Goal: Task Accomplishment & Management: Manage account settings

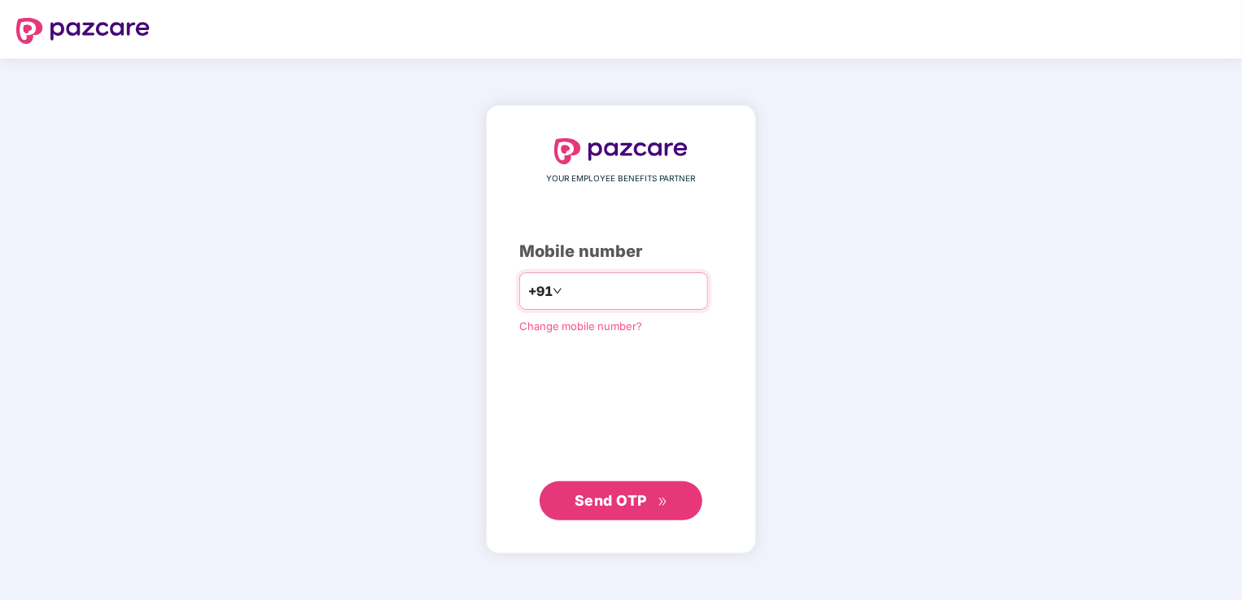
type input "**********"
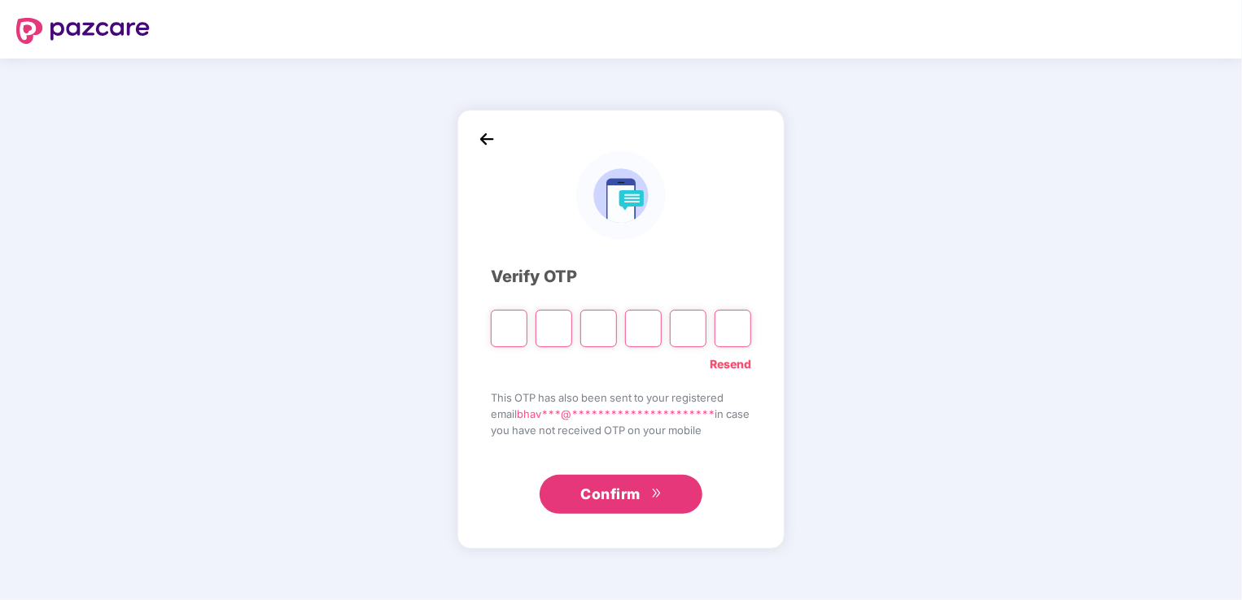
type input "*"
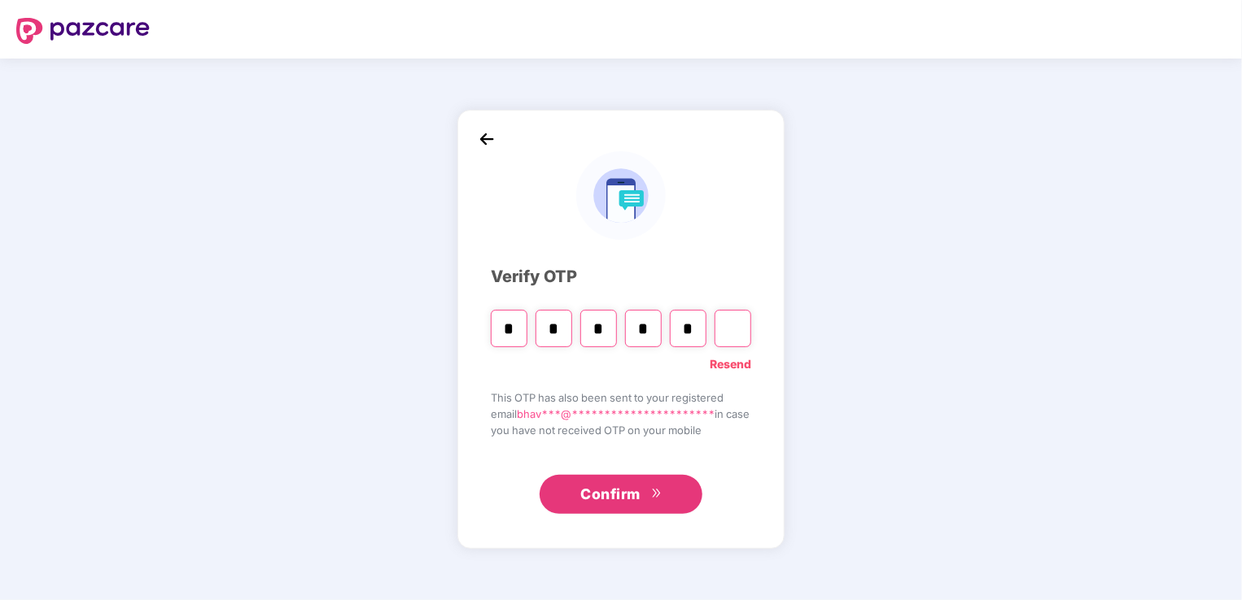
type input "*"
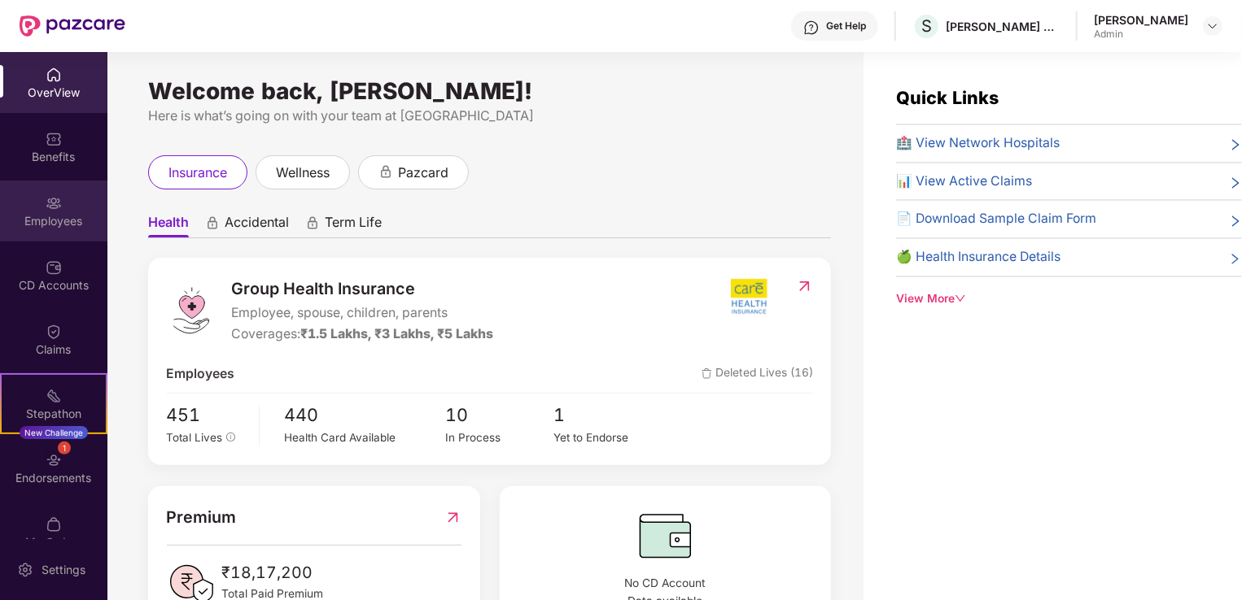
click at [81, 200] on div "Employees" at bounding box center [53, 211] width 107 height 61
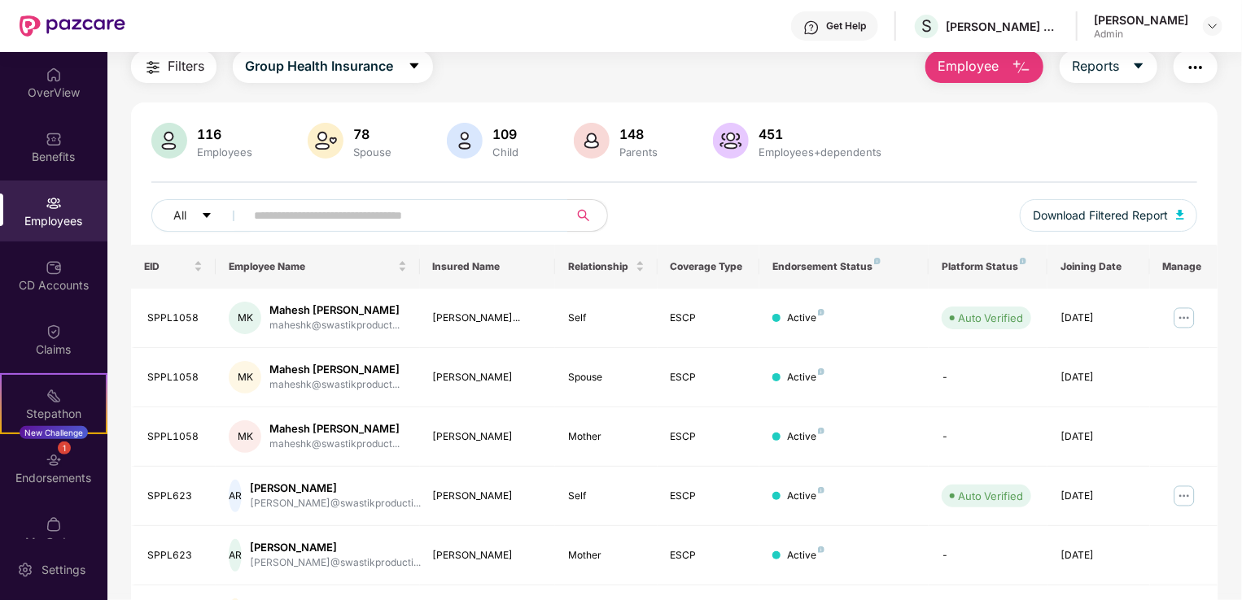
scroll to position [163, 0]
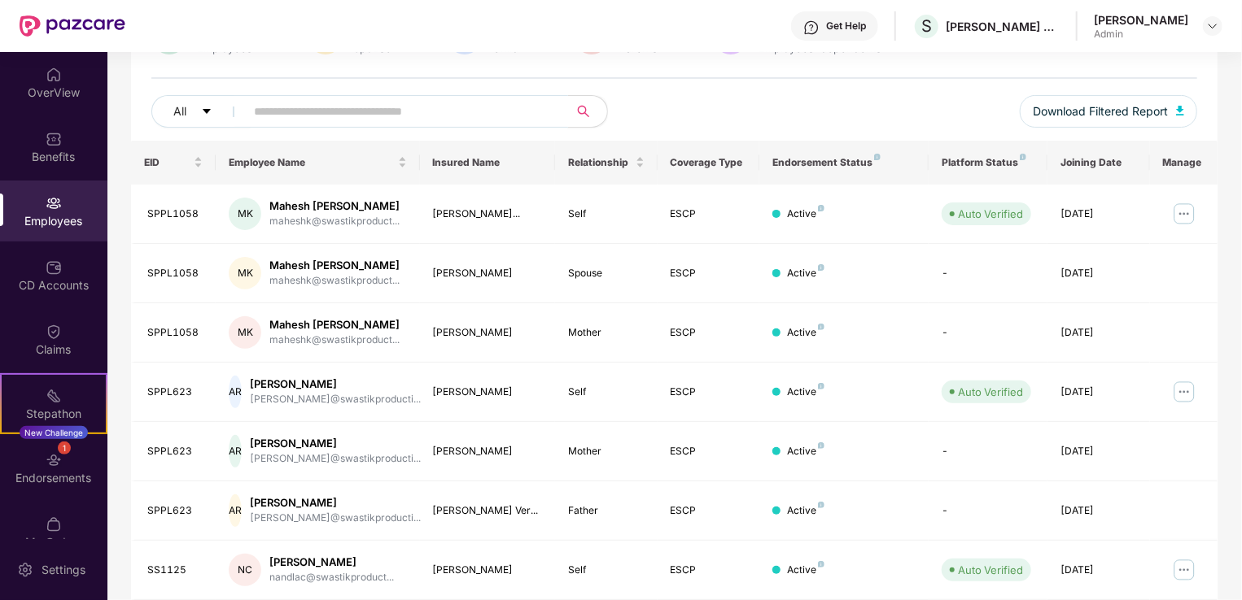
click at [423, 106] on input "text" at bounding box center [400, 111] width 292 height 24
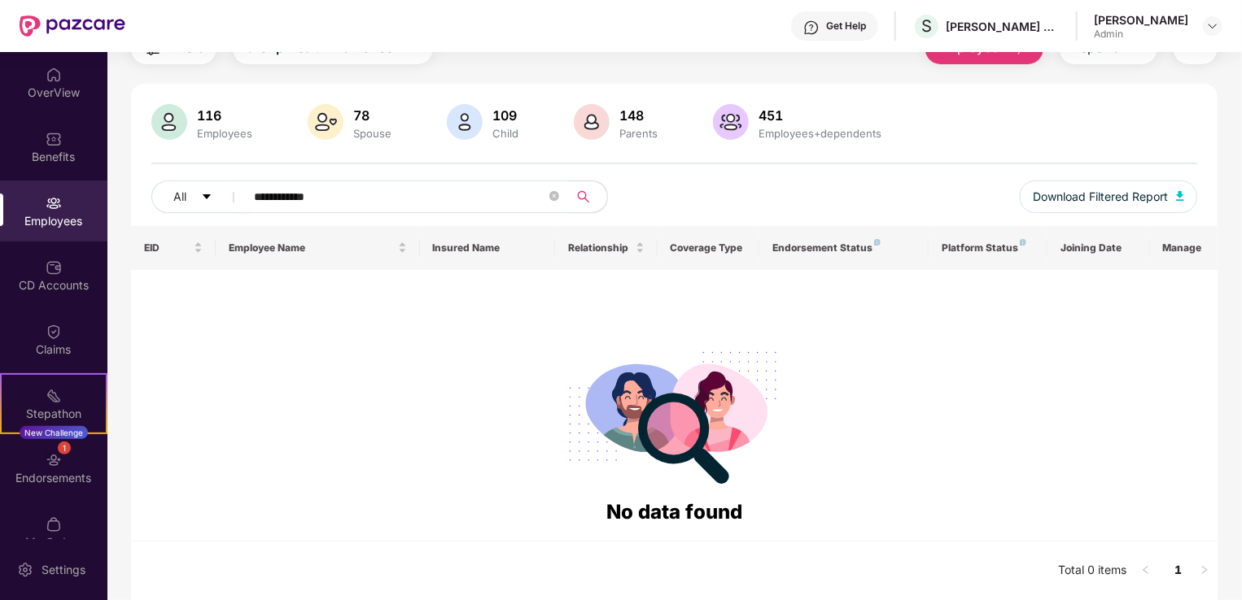
scroll to position [76, 0]
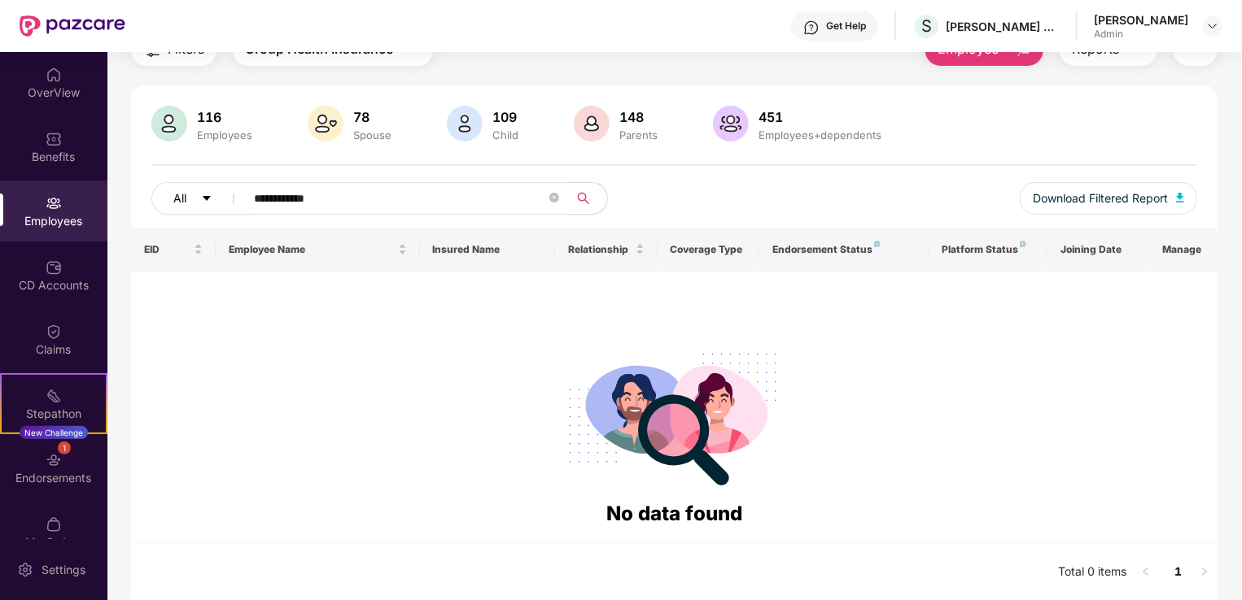
drag, startPoint x: 330, startPoint y: 199, endPoint x: 191, endPoint y: 202, distance: 138.3
click at [191, 202] on div "**********" at bounding box center [412, 198] width 522 height 33
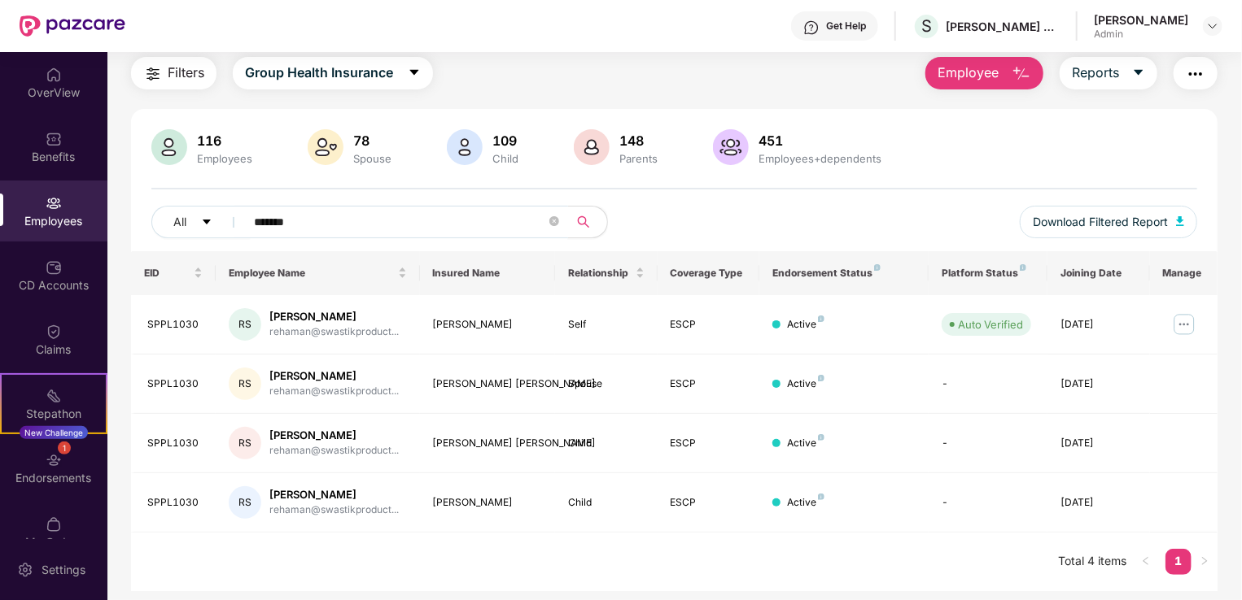
scroll to position [52, 0]
drag, startPoint x: 312, startPoint y: 225, endPoint x: 227, endPoint y: 231, distance: 84.8
click at [227, 231] on div "All *******" at bounding box center [412, 222] width 522 height 33
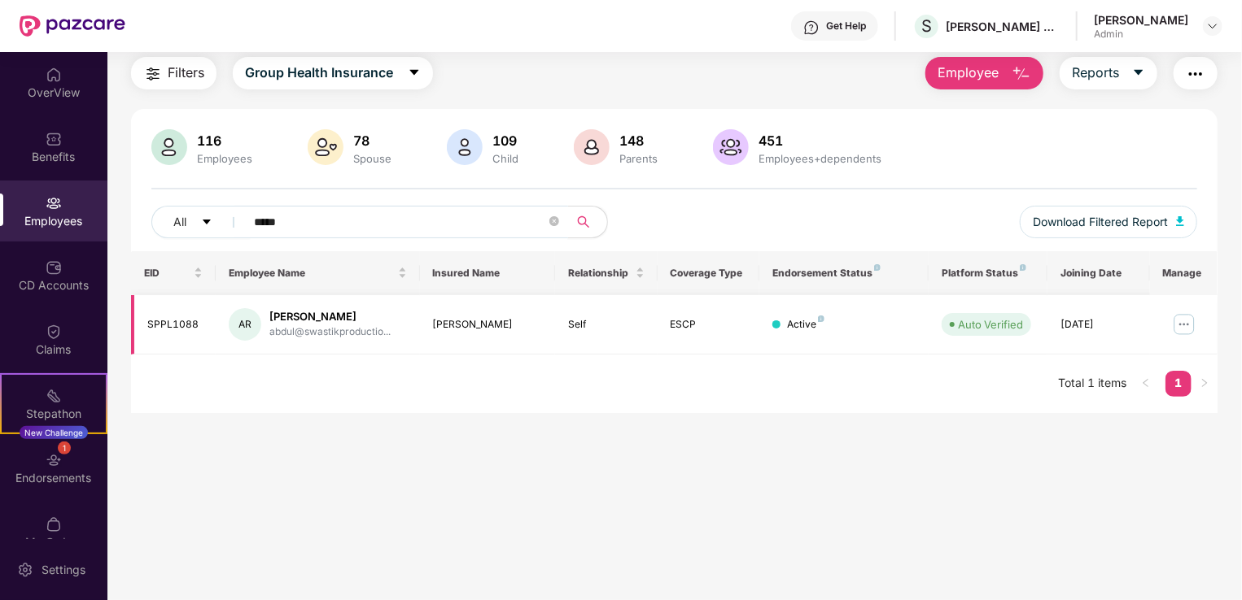
type input "*****"
click at [664, 329] on td "ESCP" at bounding box center [708, 324] width 102 height 59
click at [1198, 328] on td at bounding box center [1184, 324] width 68 height 59
click at [1194, 324] on img at bounding box center [1184, 325] width 26 height 26
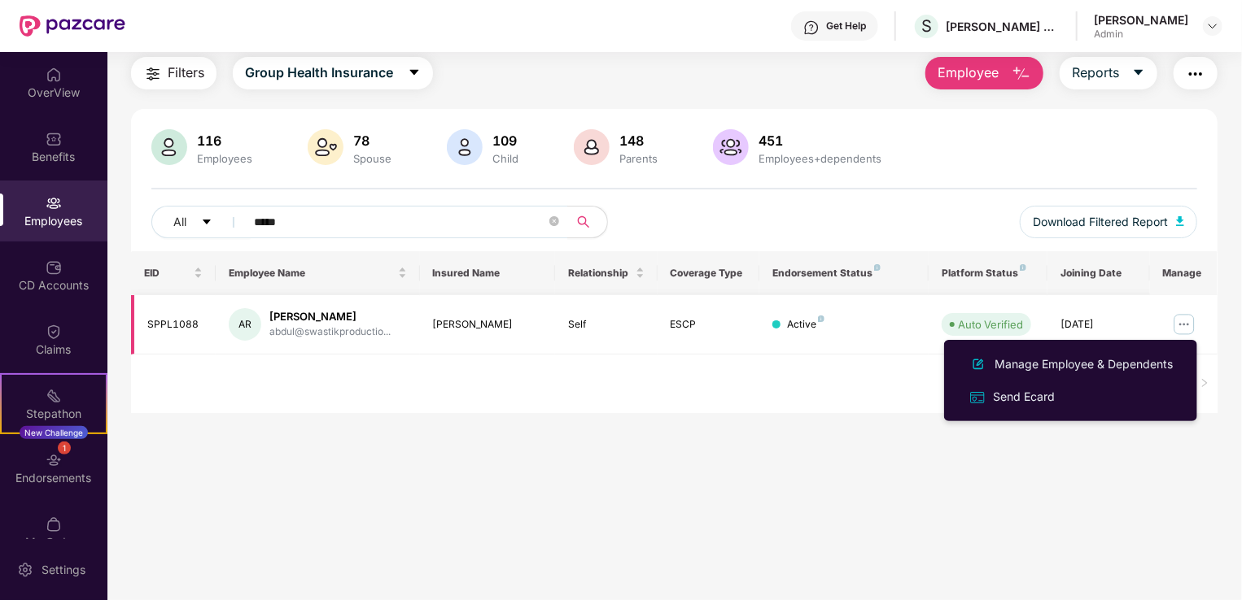
click at [318, 316] on div "Abdul Raheman" at bounding box center [329, 316] width 121 height 15
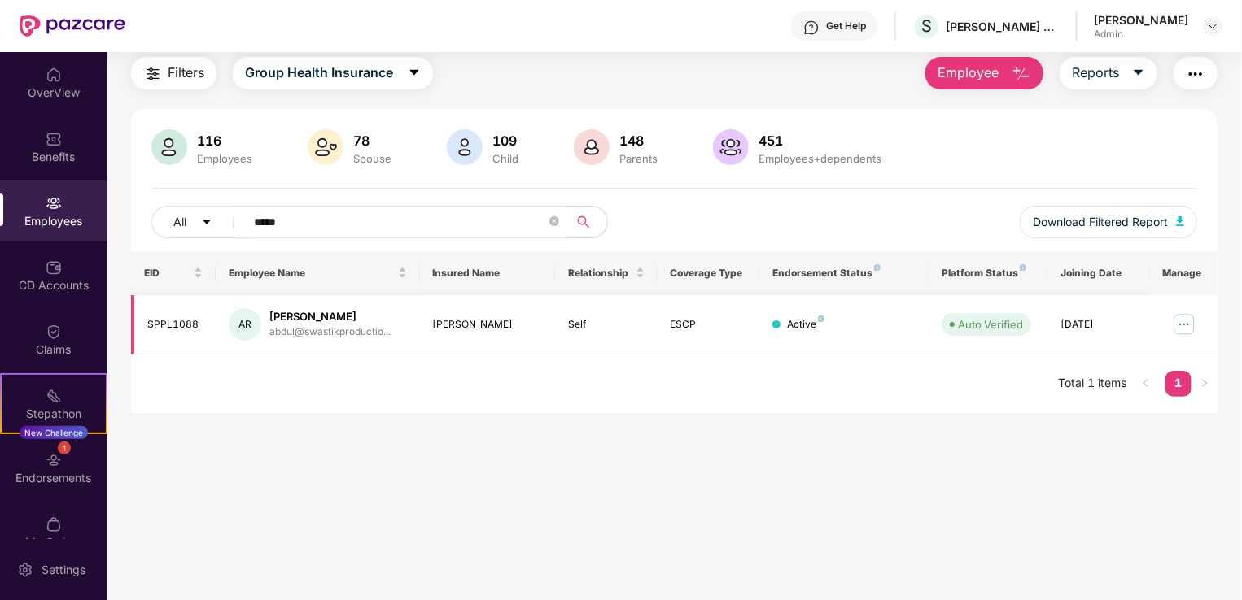
click at [1181, 323] on img at bounding box center [1184, 325] width 26 height 26
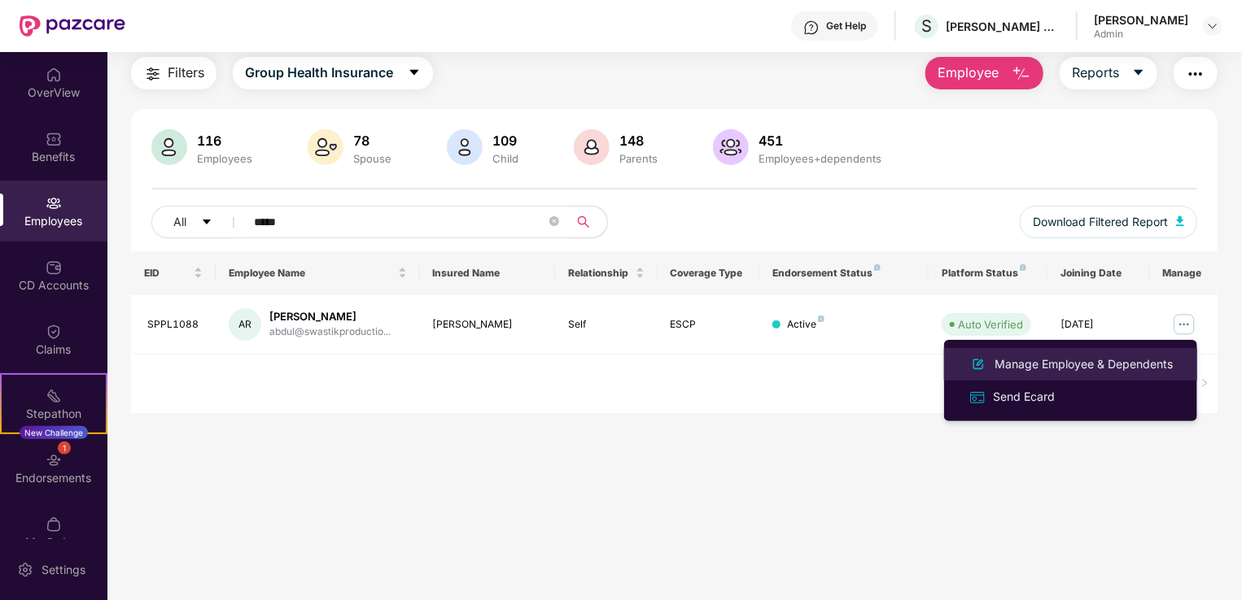
click at [1070, 360] on div "Manage Employee & Dependents" at bounding box center [1083, 365] width 185 height 18
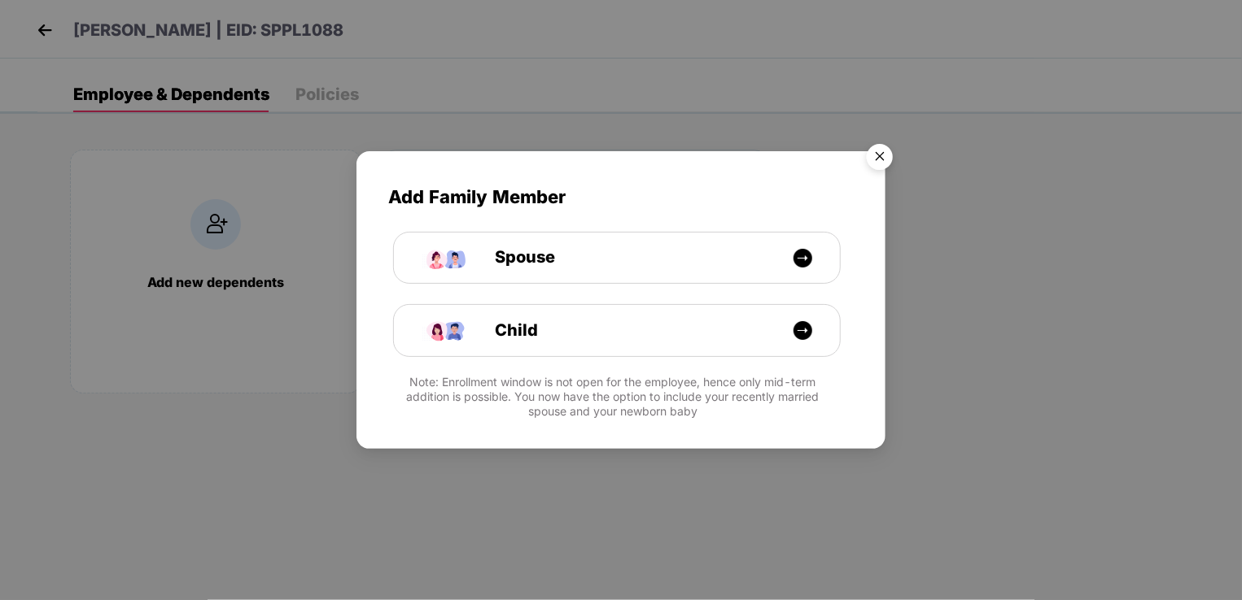
click at [887, 159] on img "Close" at bounding box center [880, 160] width 46 height 46
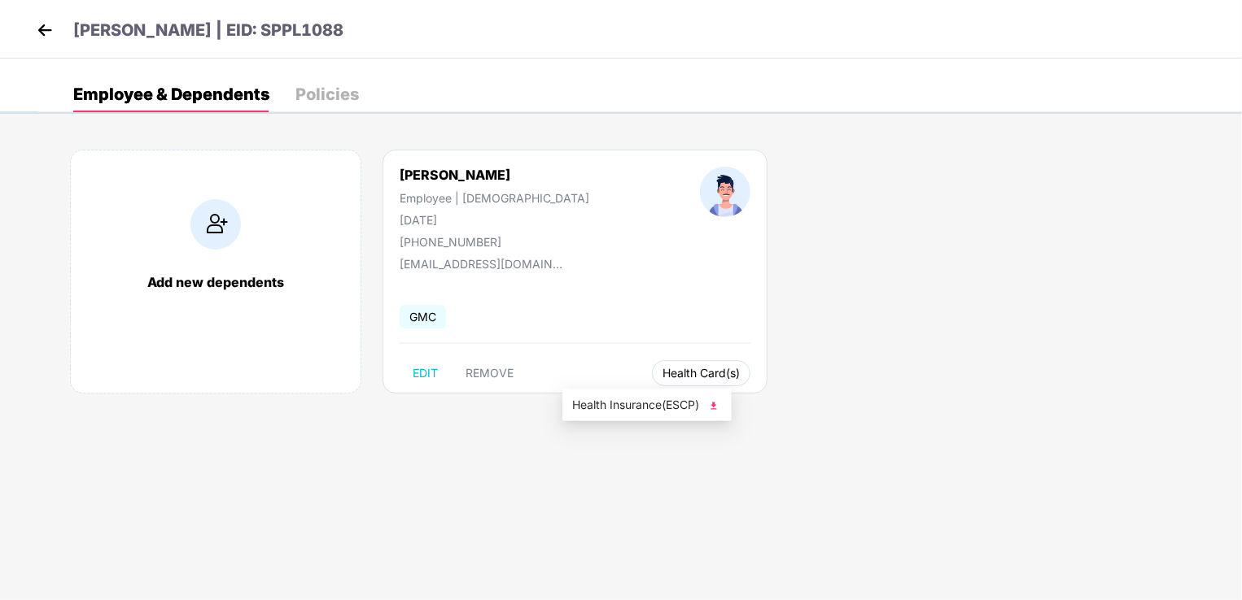
click at [662, 374] on span "Health Card(s)" at bounding box center [700, 373] width 77 height 8
click at [644, 403] on span "Health Insurance(ESCP)" at bounding box center [647, 405] width 150 height 18
